Goal: Task Accomplishment & Management: Use online tool/utility

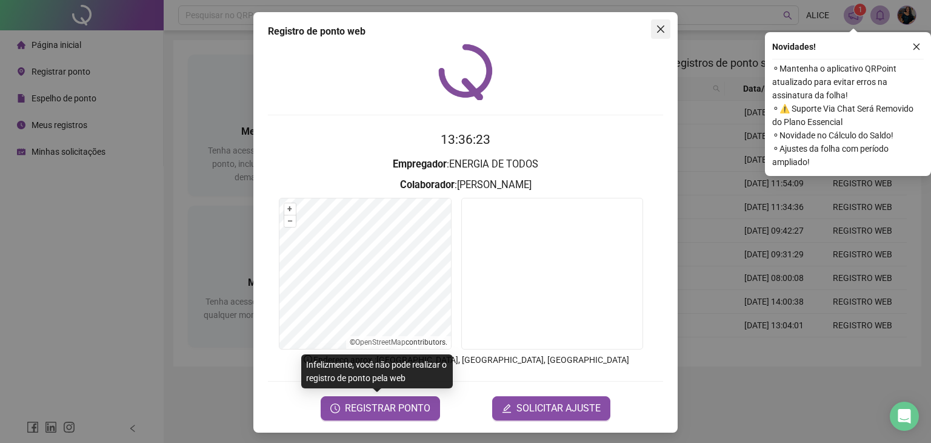
click at [663, 32] on span "Close" at bounding box center [660, 29] width 19 height 10
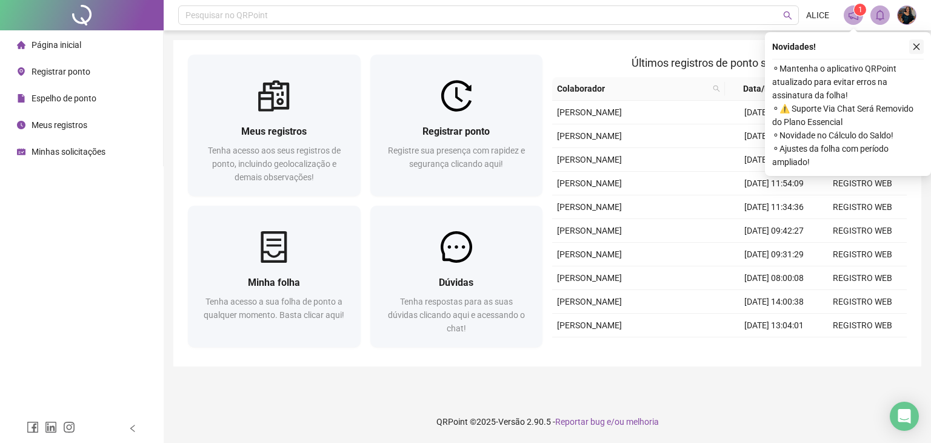
click at [914, 49] on icon "close" at bounding box center [917, 47] width 7 height 7
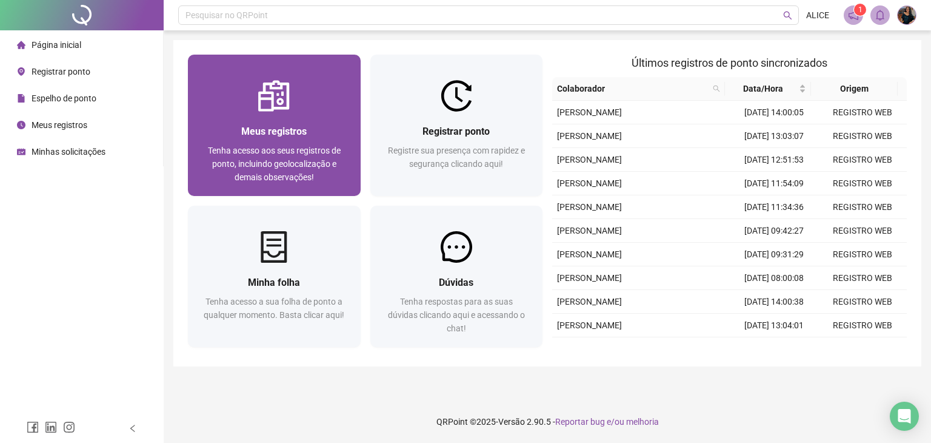
click at [317, 111] on div "Meus registros Tenha acesso aos seus registros de ponto, incluindo geolocalizaç…" at bounding box center [274, 125] width 173 height 141
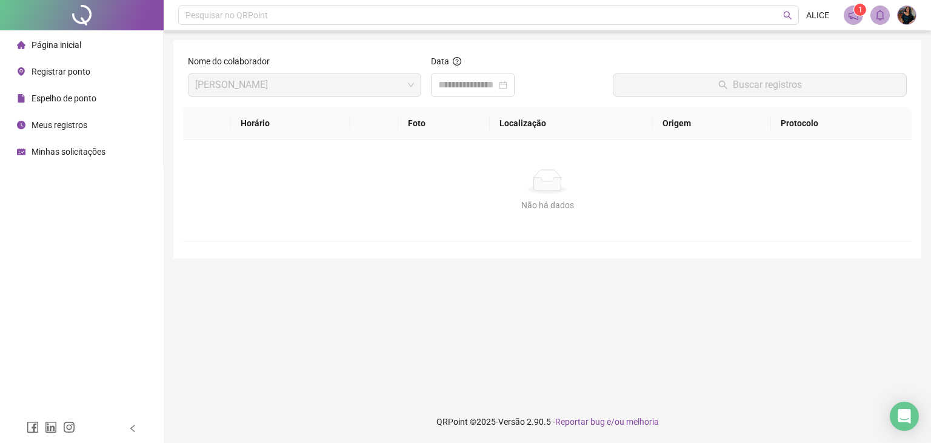
click at [33, 47] on span "Página inicial" at bounding box center [57, 45] width 50 height 10
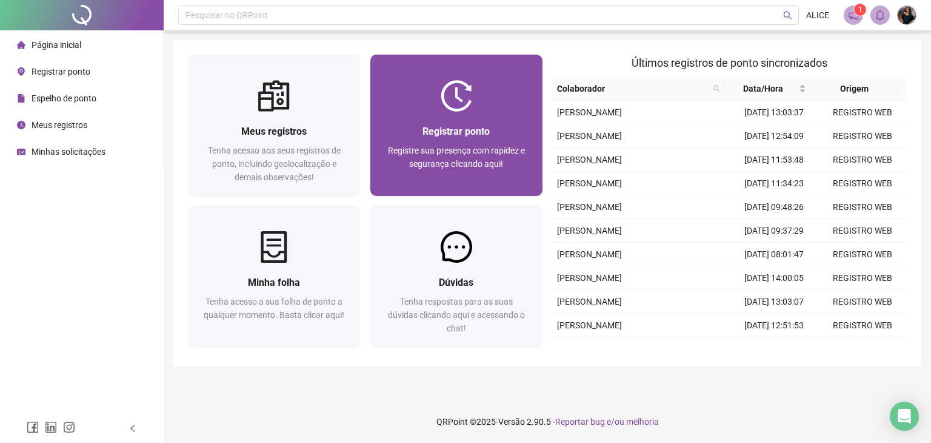
click at [423, 138] on div "Registrar ponto" at bounding box center [457, 131] width 144 height 15
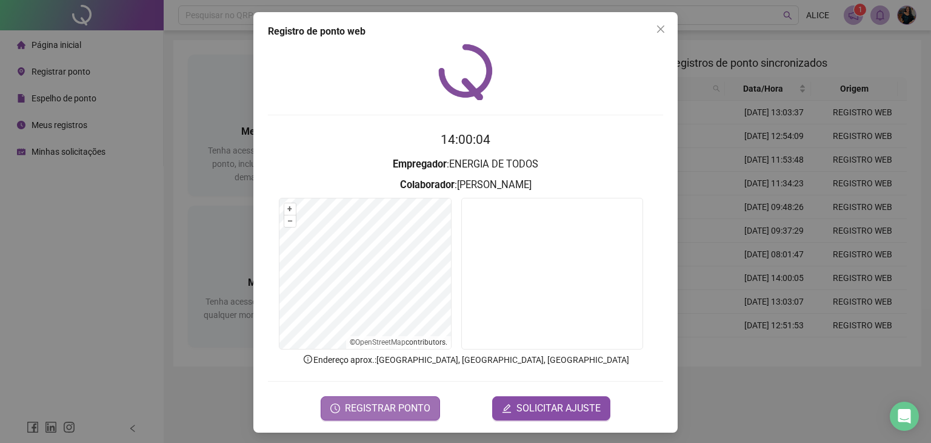
click at [397, 401] on span "REGISTRAR PONTO" at bounding box center [387, 408] width 85 height 15
